Goal: Complete application form: Complete application form

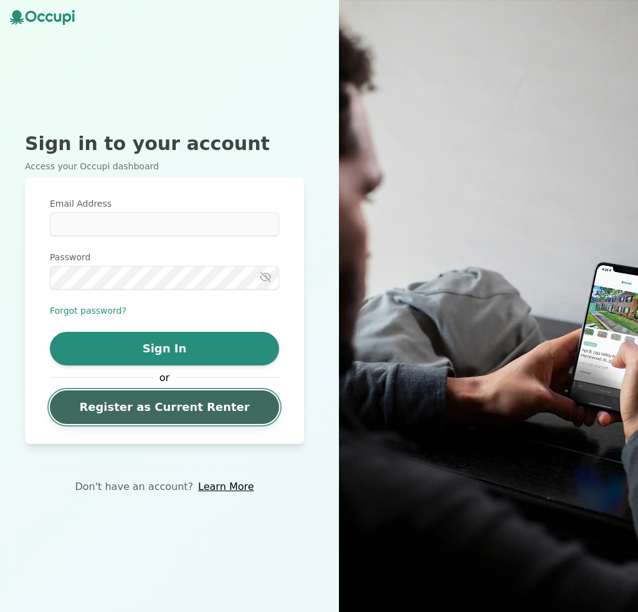
click at [208, 401] on link "Register as Current Renter" at bounding box center [164, 408] width 229 height 34
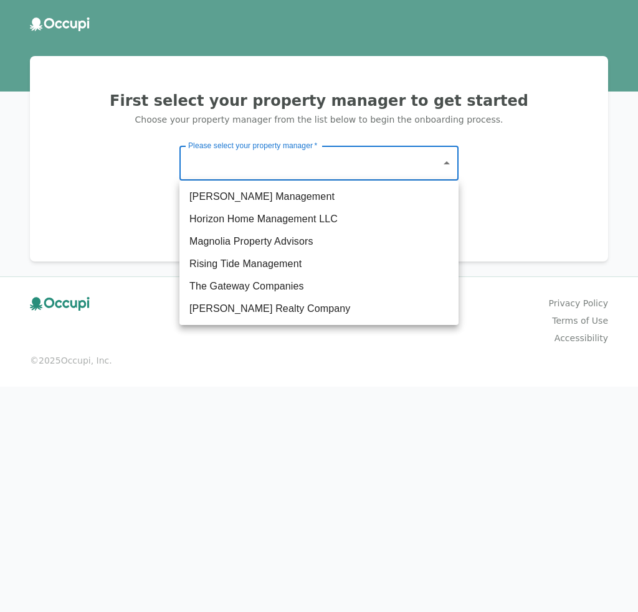
click at [359, 174] on body "First select your property manager to get started Choose your property manager …" at bounding box center [319, 306] width 638 height 612
click at [302, 281] on li "The Gateway Companies" at bounding box center [318, 286] width 279 height 22
type input "**********"
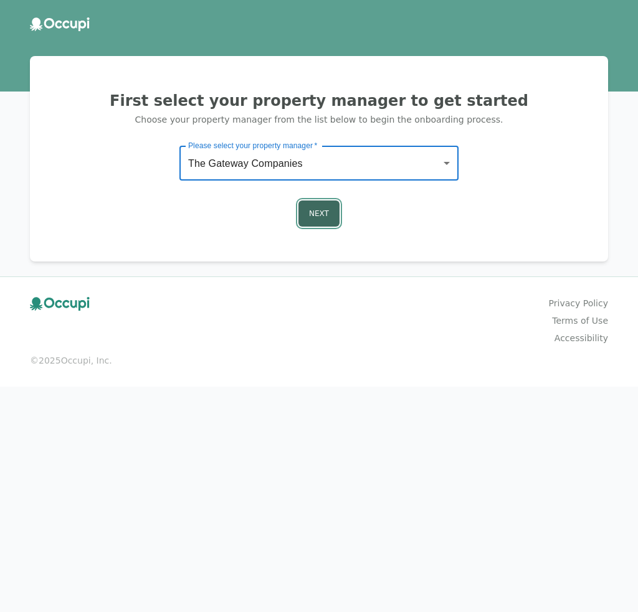
click at [316, 220] on button "Next" at bounding box center [318, 214] width 41 height 26
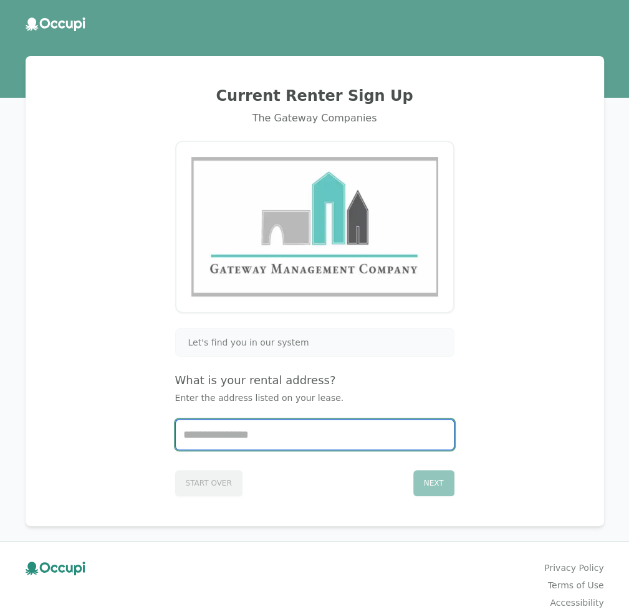
click at [292, 429] on input "Start typing..." at bounding box center [315, 435] width 278 height 30
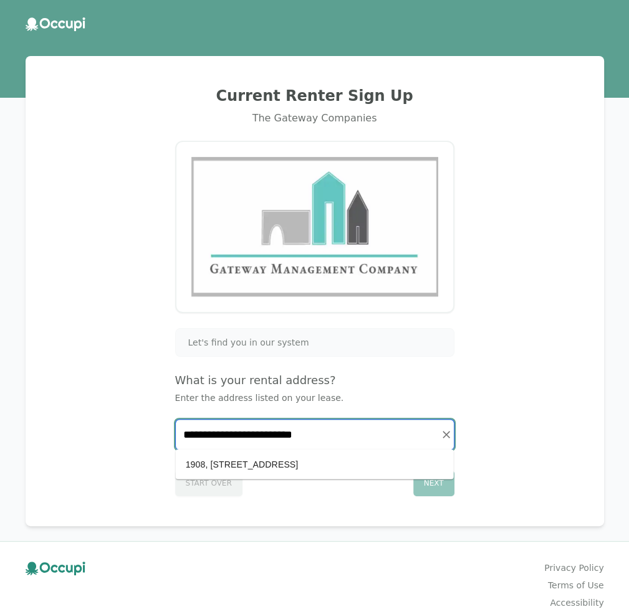
click at [364, 460] on li "1908, [STREET_ADDRESS]" at bounding box center [315, 465] width 278 height 20
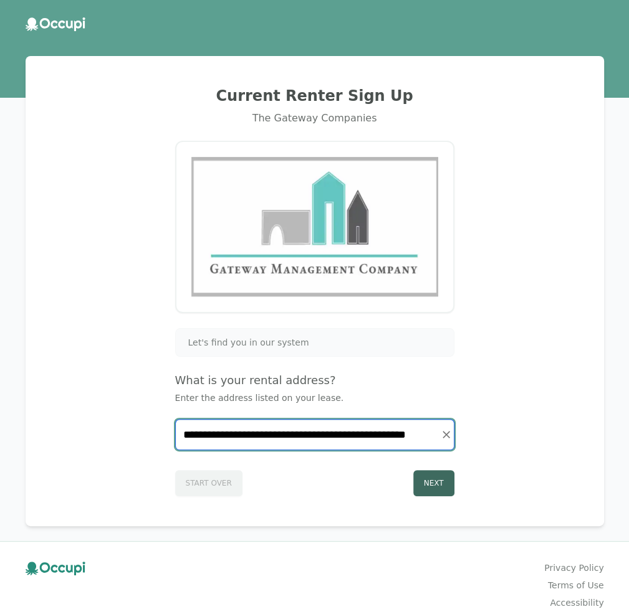
type input "**********"
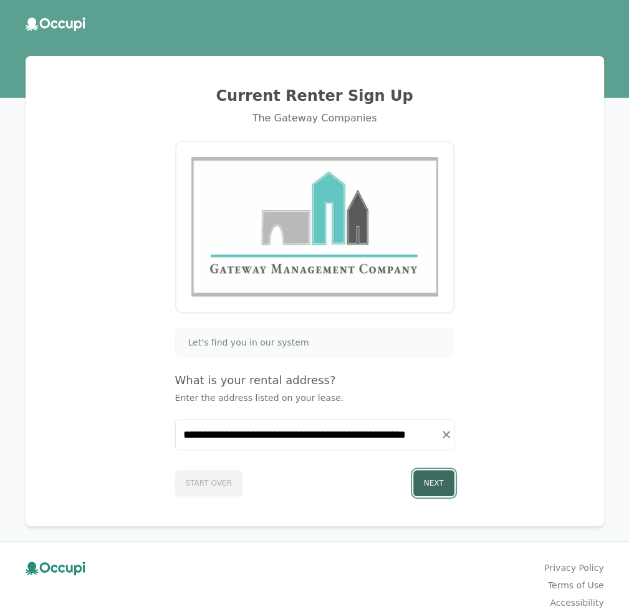
click at [437, 483] on button "Next" at bounding box center [433, 483] width 41 height 26
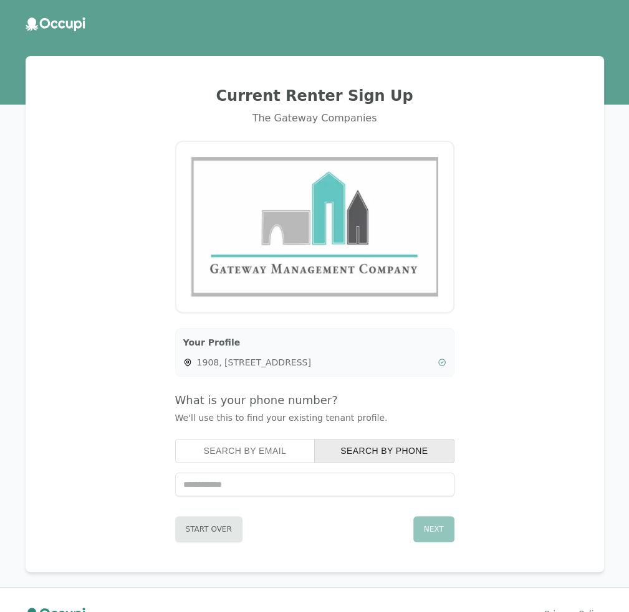
click at [384, 480] on input "tel" at bounding box center [314, 485] width 279 height 24
type input "**********"
click at [426, 523] on button "Next" at bounding box center [433, 529] width 41 height 26
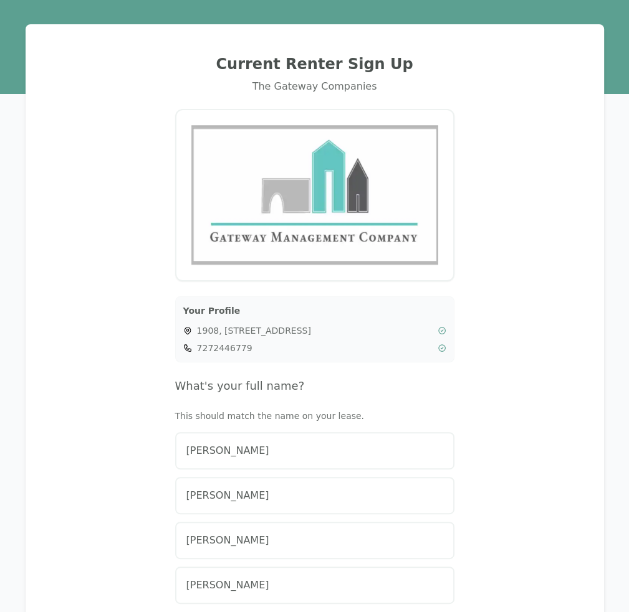
scroll to position [187, 0]
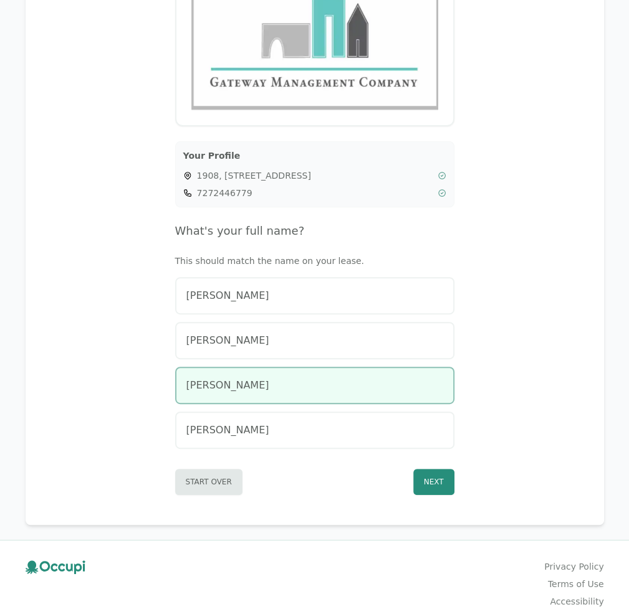
click at [331, 386] on div "[PERSON_NAME]" at bounding box center [314, 385] width 257 height 15
click at [442, 485] on button "Next" at bounding box center [433, 482] width 41 height 26
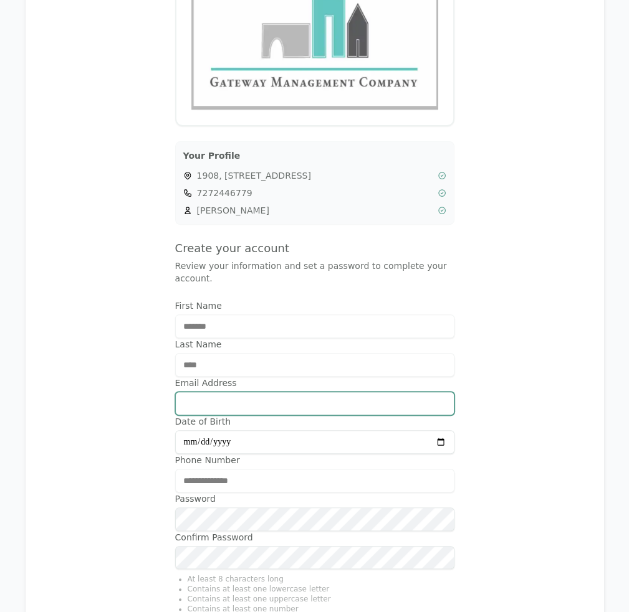
click at [237, 394] on input "Email Address" at bounding box center [314, 404] width 279 height 24
type input "**********"
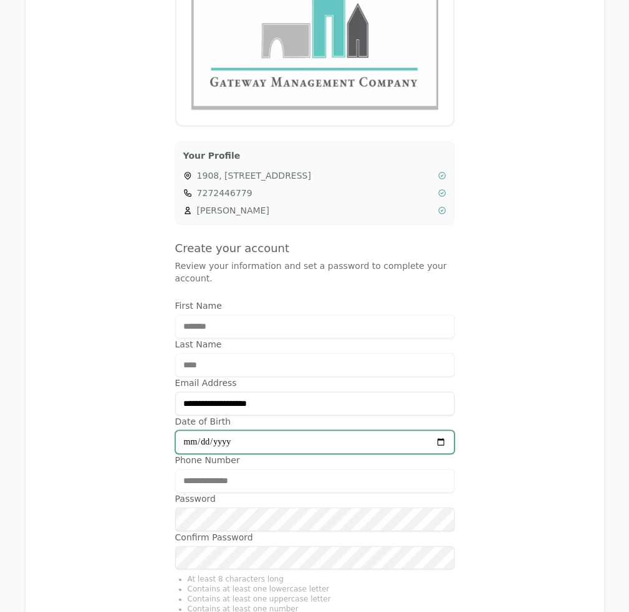
click at [444, 441] on input "Date of Birth" at bounding box center [314, 442] width 279 height 24
click at [592, 389] on div "**********" at bounding box center [315, 287] width 578 height 836
click at [442, 434] on input "Date of Birth" at bounding box center [314, 442] width 279 height 24
drag, startPoint x: 446, startPoint y: 442, endPoint x: 441, endPoint y: 435, distance: 8.0
click at [446, 441] on input "Date of Birth" at bounding box center [314, 442] width 279 height 24
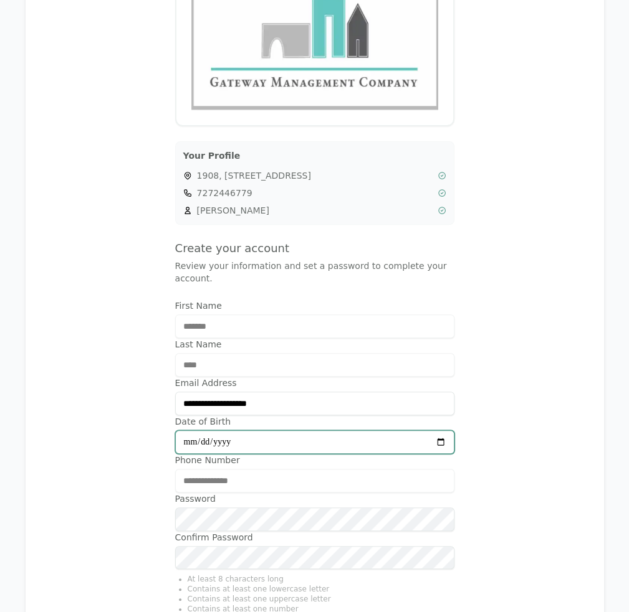
click at [438, 440] on input "Date of Birth" at bounding box center [314, 442] width 279 height 24
type input "**********"
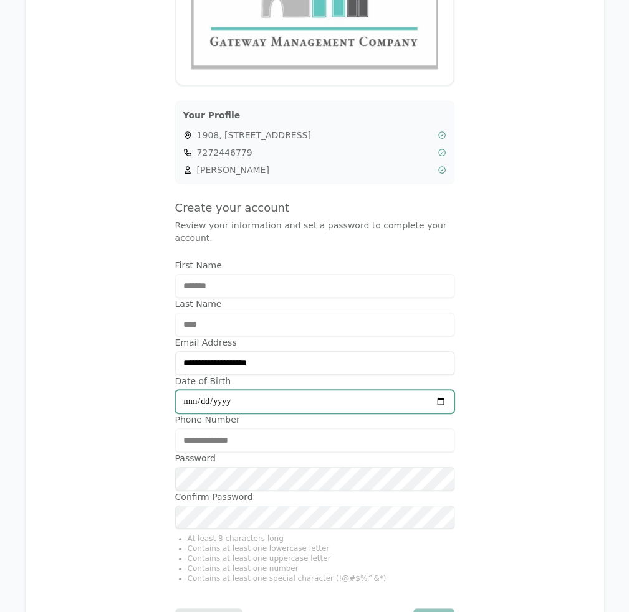
scroll to position [374, 0]
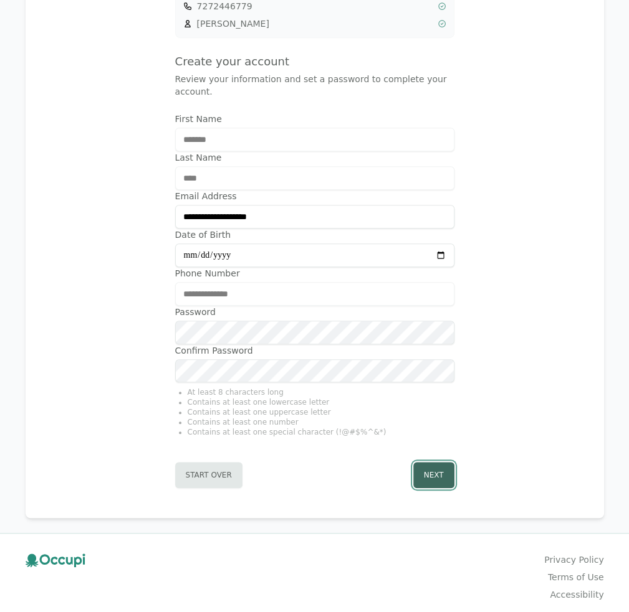
click at [424, 468] on button "Next" at bounding box center [433, 475] width 41 height 26
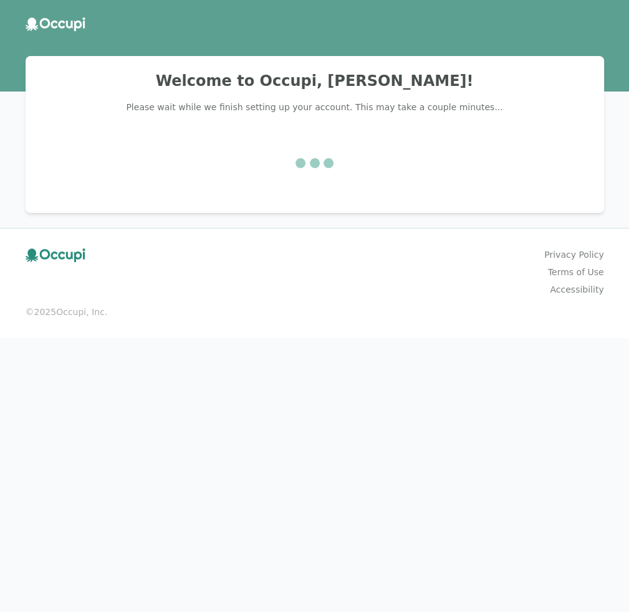
scroll to position [0, 0]
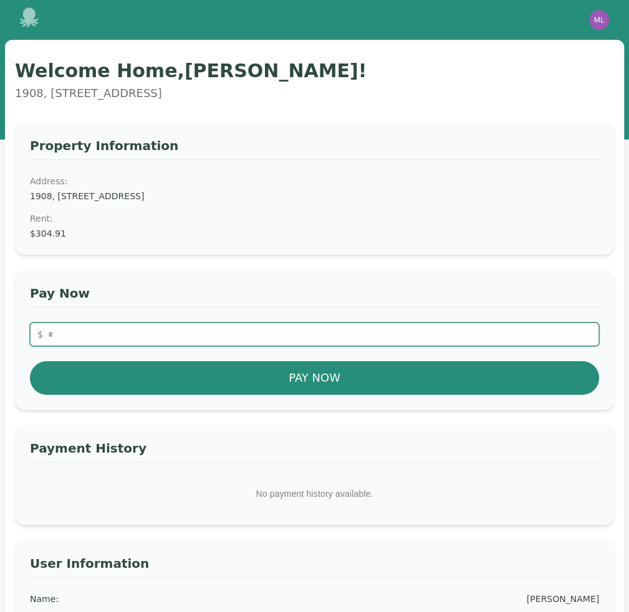
click at [158, 331] on input "number" at bounding box center [314, 335] width 569 height 24
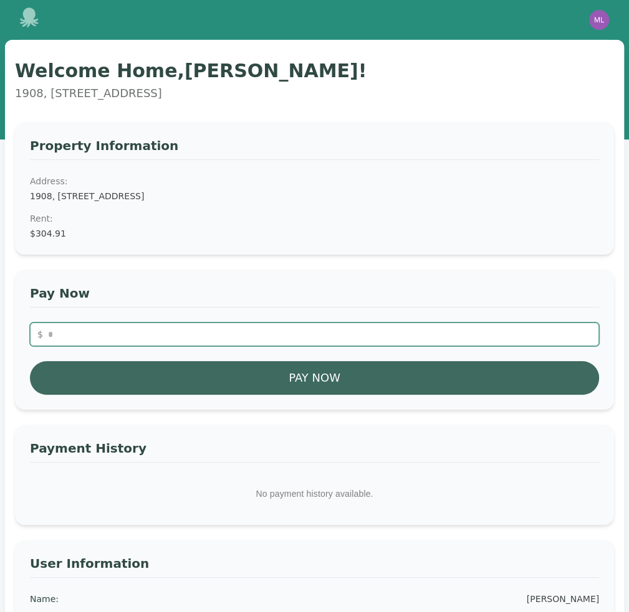
type input "******"
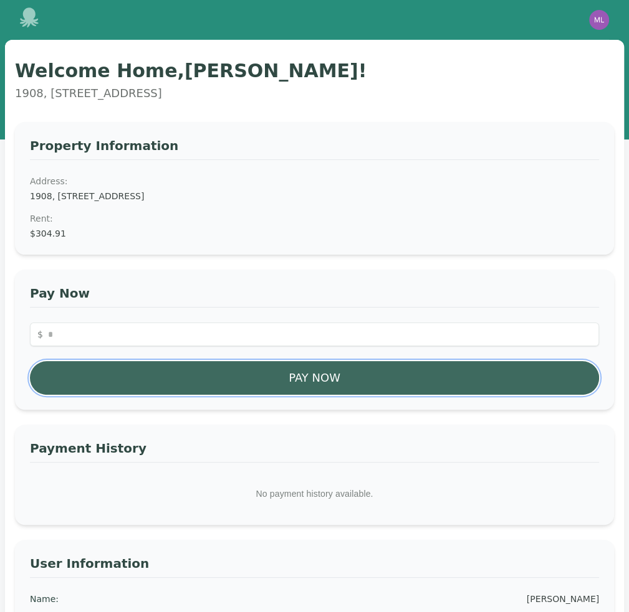
click at [200, 371] on button "Pay Now" at bounding box center [314, 378] width 569 height 34
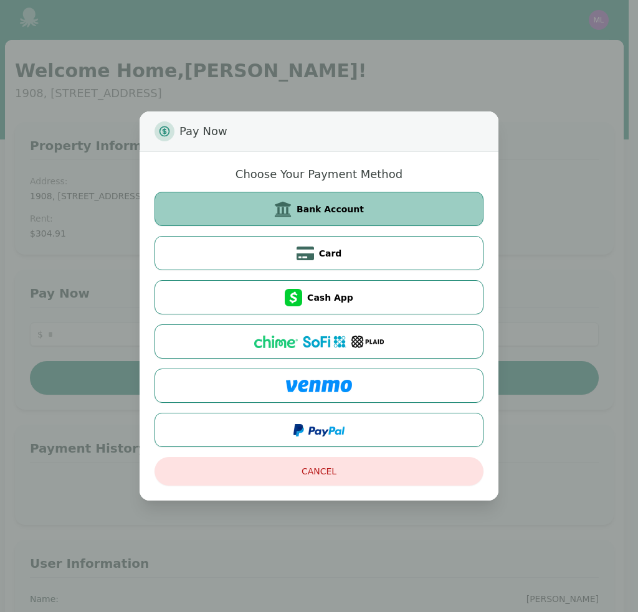
click at [356, 214] on span "Bank Account" at bounding box center [330, 209] width 67 height 12
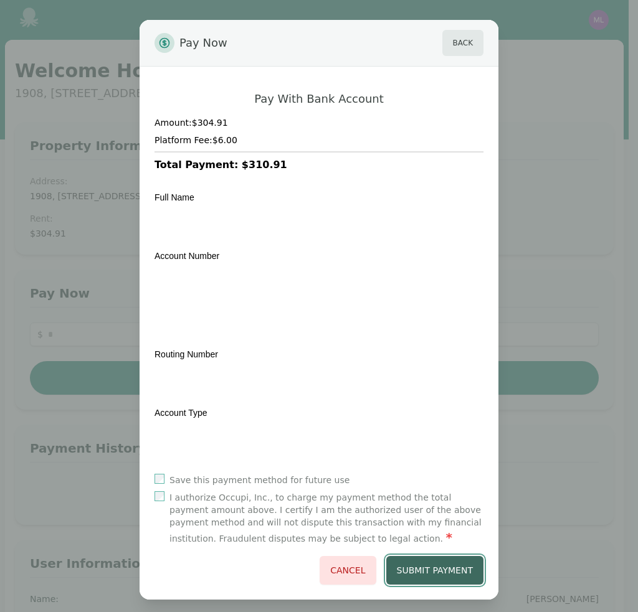
click at [426, 565] on button "Submit Payment" at bounding box center [435, 570] width 98 height 29
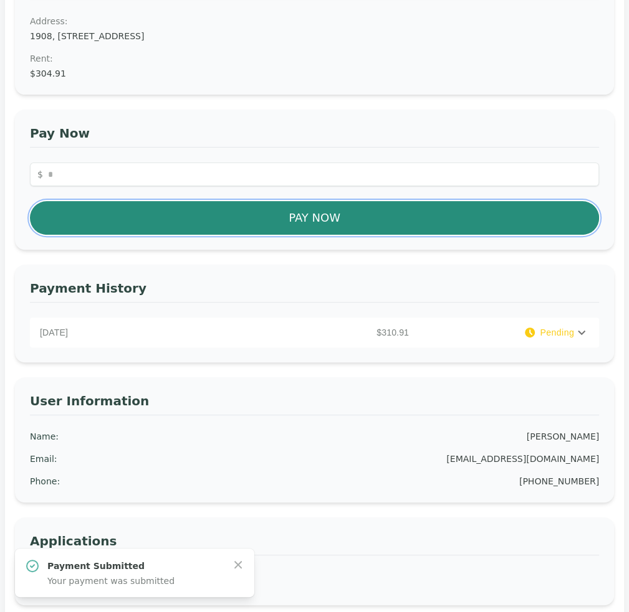
scroll to position [187, 0]
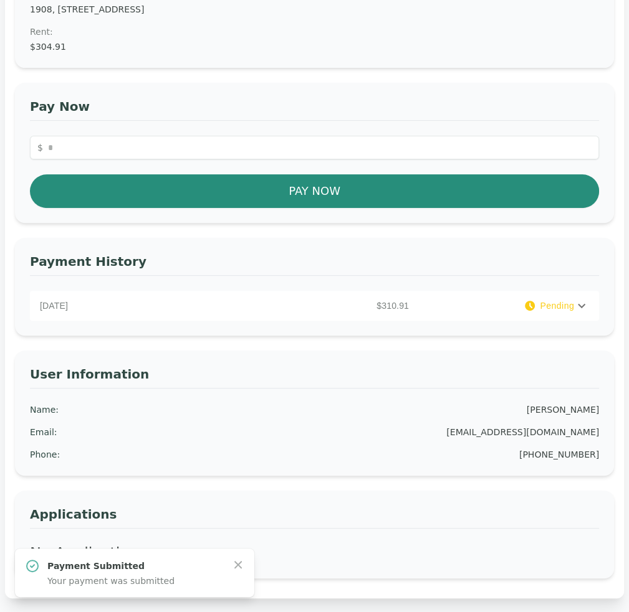
click at [574, 311] on icon at bounding box center [581, 305] width 15 height 15
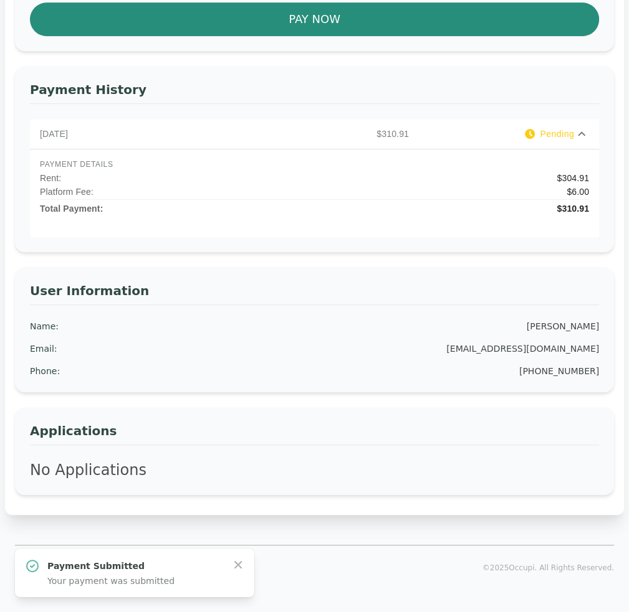
scroll to position [365, 0]
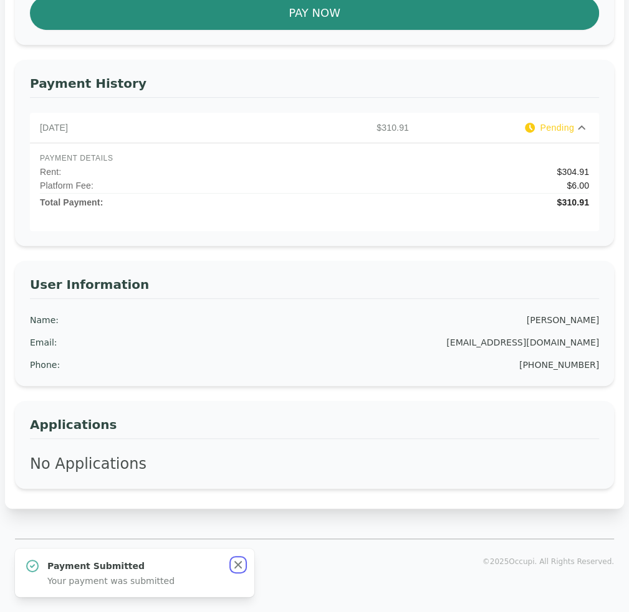
click at [236, 563] on icon "button" at bounding box center [237, 564] width 7 height 7
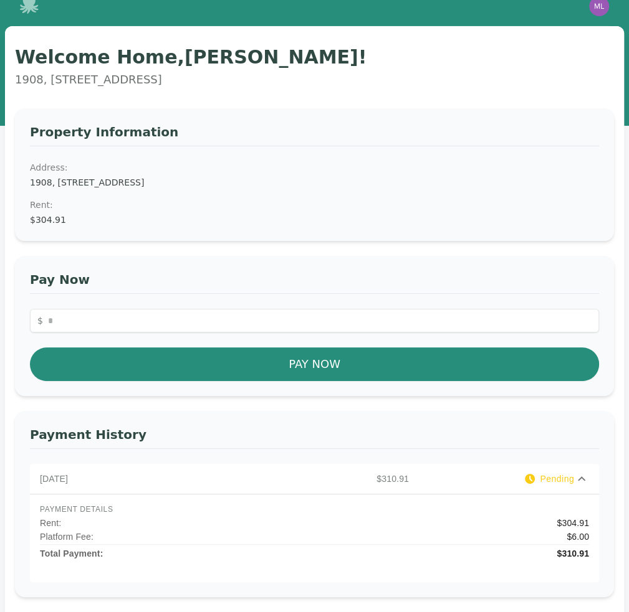
scroll to position [0, 0]
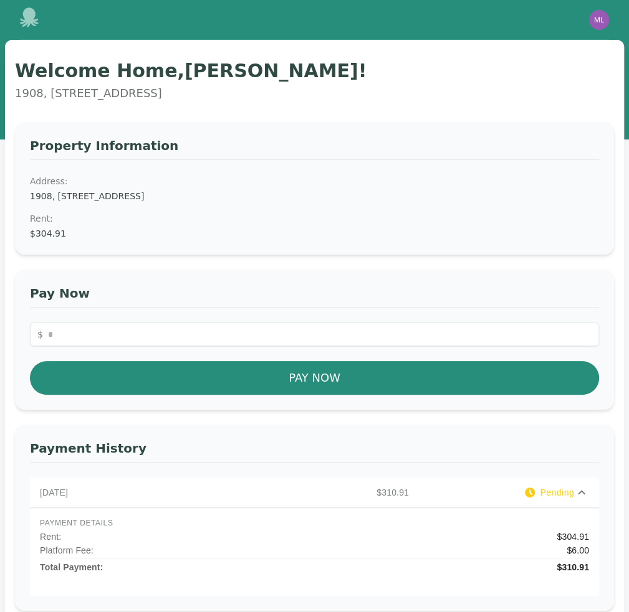
click at [212, 296] on h3 "Pay Now" at bounding box center [314, 296] width 569 height 23
click at [604, 15] on img "button" at bounding box center [599, 20] width 20 height 20
click at [568, 44] on button "Your Profile" at bounding box center [549, 46] width 120 height 22
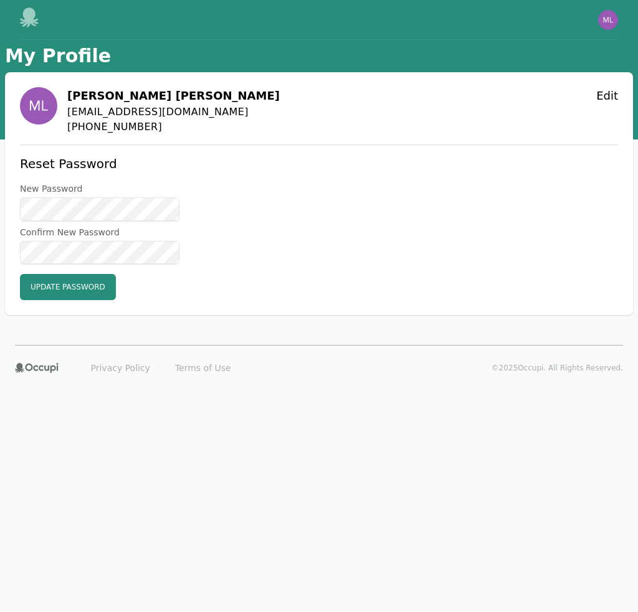
click at [37, 30] on div at bounding box center [30, 19] width 20 height 24
click at [32, 18] on icon at bounding box center [29, 17] width 19 height 20
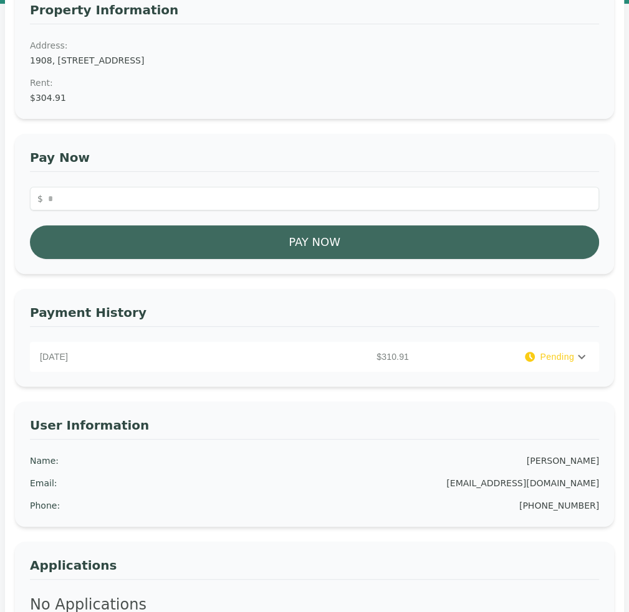
scroll to position [187, 0]
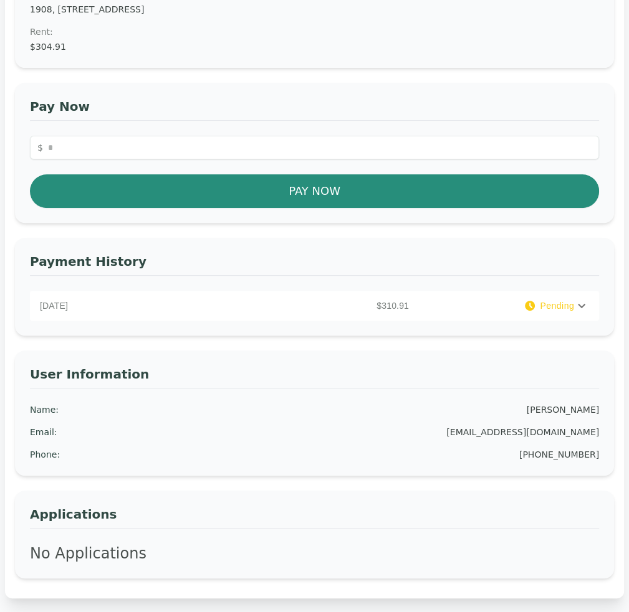
drag, startPoint x: 521, startPoint y: 301, endPoint x: 551, endPoint y: 308, distance: 30.5
click at [551, 308] on div "Pending" at bounding box center [494, 306] width 160 height 12
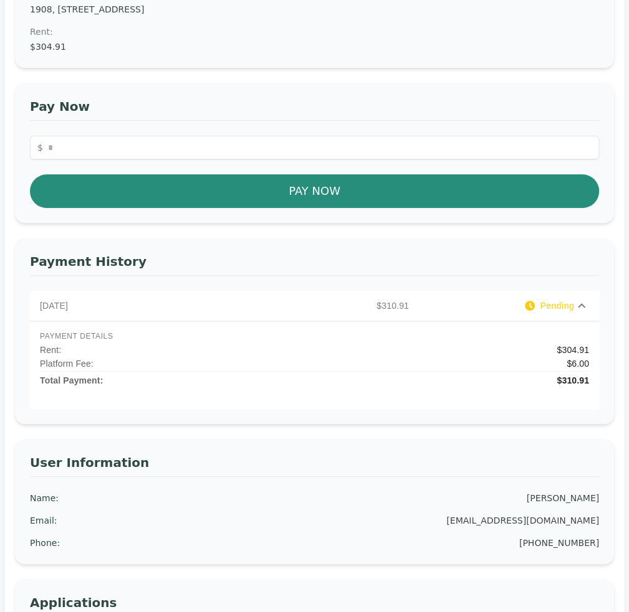
click at [551, 308] on span "Pending" at bounding box center [556, 306] width 34 height 12
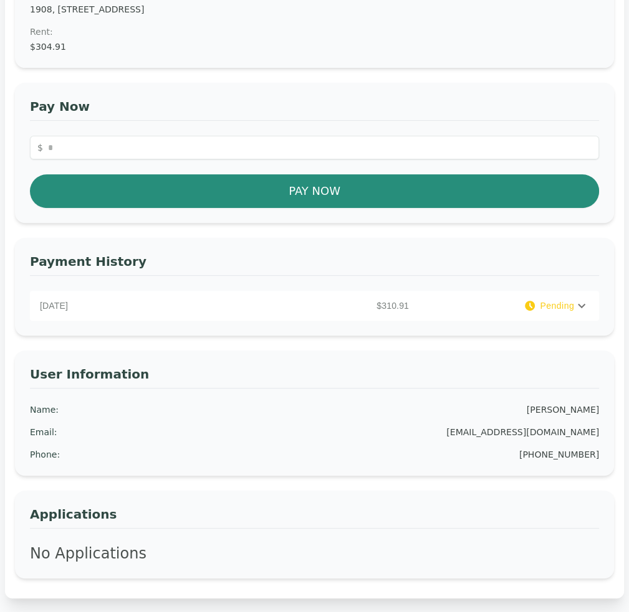
click at [551, 308] on span "Pending" at bounding box center [556, 306] width 34 height 12
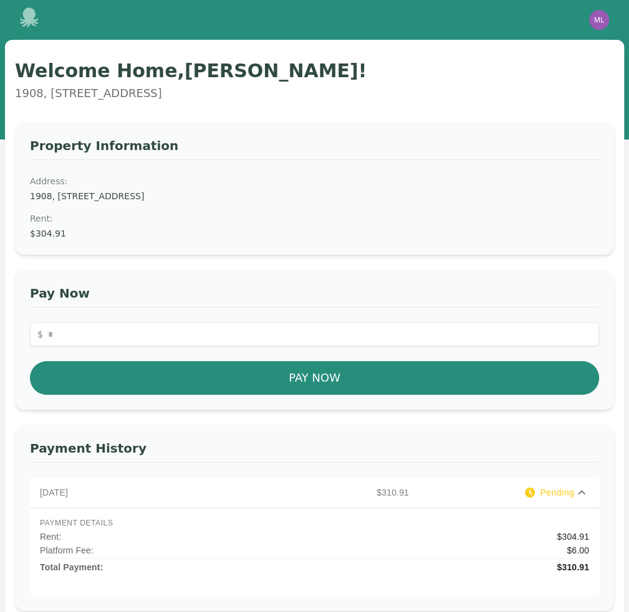
scroll to position [0, 0]
